Goal: Information Seeking & Learning: Find specific fact

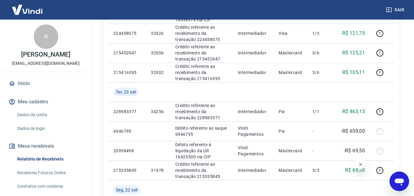
scroll to position [367, 0]
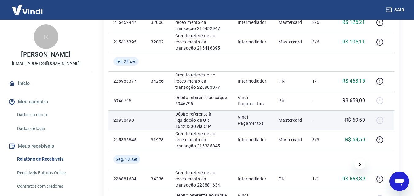
click at [358, 122] on p "-R$ 69,50" at bounding box center [354, 120] width 21 height 7
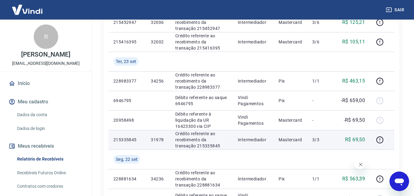
click at [352, 138] on p "R$ 69,50" at bounding box center [355, 139] width 20 height 7
copy p "69,50"
click at [157, 140] on p "31978" at bounding box center [158, 140] width 14 height 6
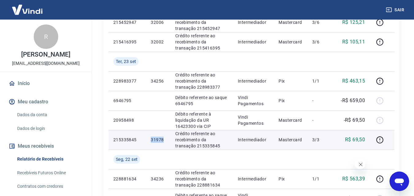
copy p "31978"
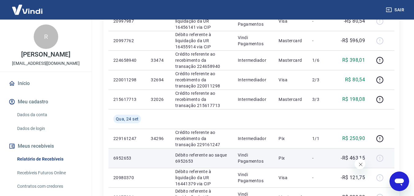
scroll to position [184, 0]
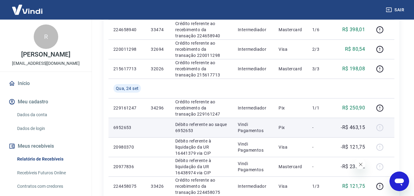
click at [354, 126] on p "-R$ 463,15" at bounding box center [352, 127] width 24 height 7
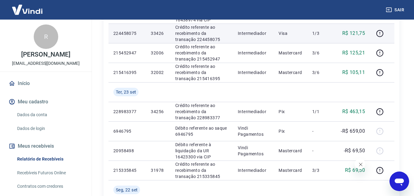
scroll to position [398, 0]
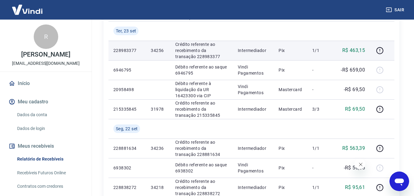
click at [356, 49] on p "R$ 463,15" at bounding box center [353, 50] width 23 height 7
copy p "463,15"
click at [156, 51] on p "34256" at bounding box center [158, 50] width 14 height 6
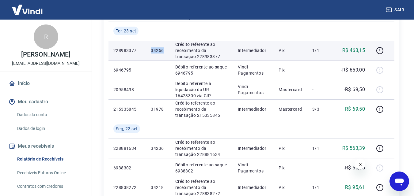
copy p "34256"
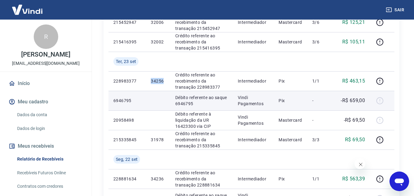
scroll to position [337, 0]
